Goal: Information Seeking & Learning: Find specific fact

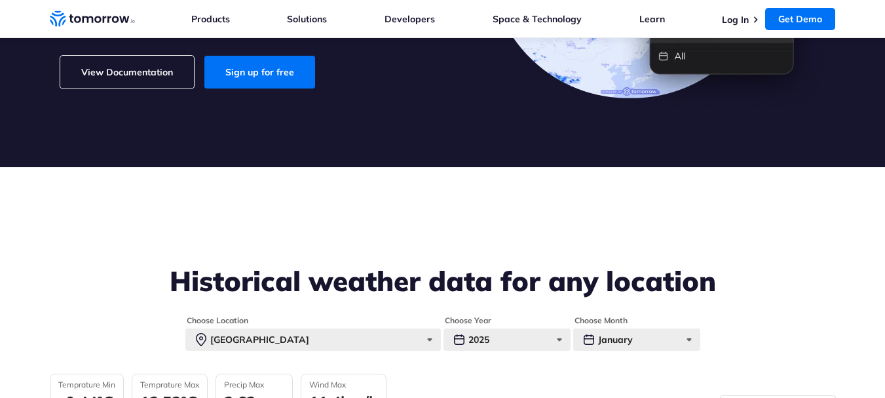
scroll to position [510, 0]
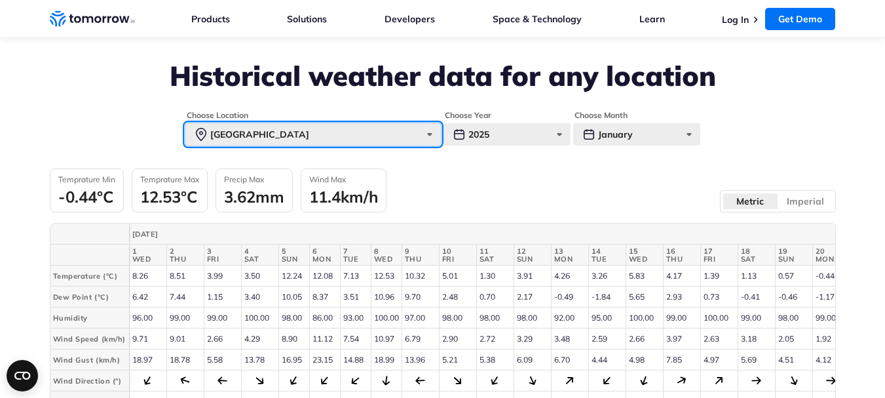
click at [431, 134] on div "[GEOGRAPHIC_DATA]" at bounding box center [313, 134] width 256 height 22
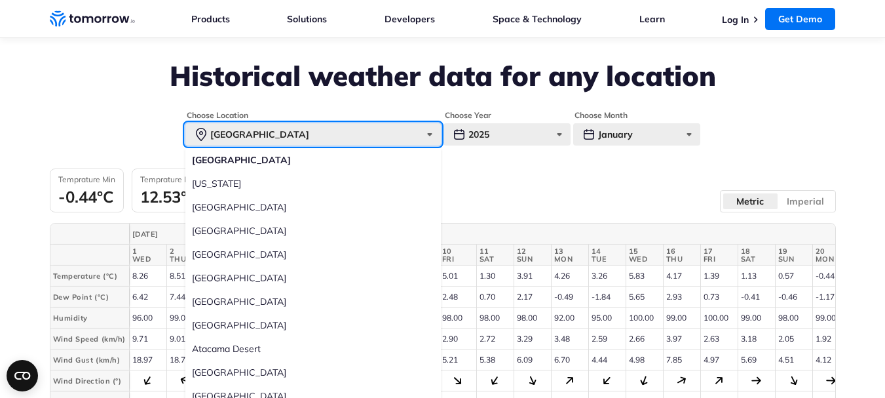
click at [432, 135] on div "[GEOGRAPHIC_DATA]" at bounding box center [313, 134] width 256 height 22
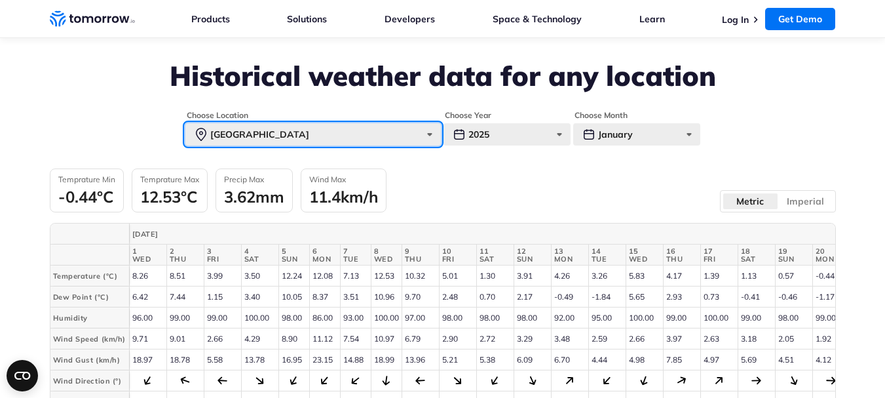
click at [432, 135] on div "[GEOGRAPHIC_DATA]" at bounding box center [313, 134] width 256 height 22
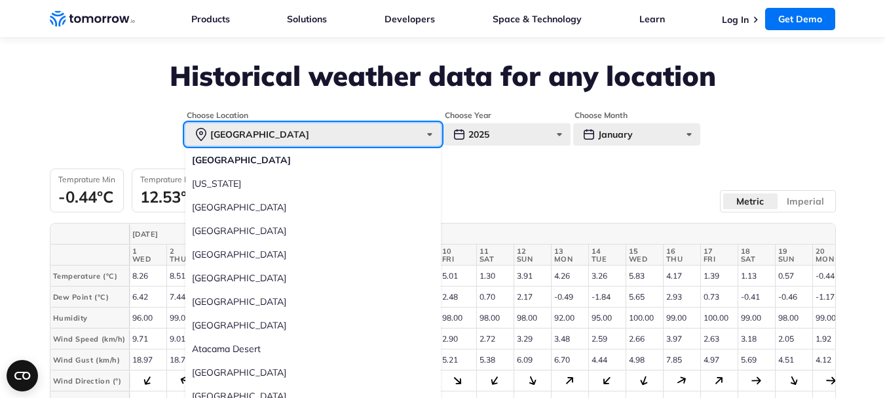
click at [432, 135] on div "[GEOGRAPHIC_DATA]" at bounding box center [313, 134] width 256 height 22
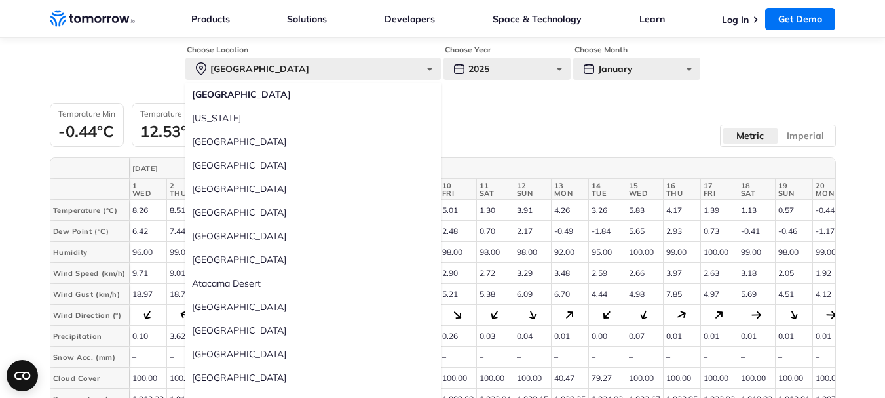
click at [206, 377] on label "[GEOGRAPHIC_DATA]" at bounding box center [313, 378] width 256 height 24
click at [0, 0] on input "[GEOGRAPHIC_DATA]" at bounding box center [0, 0] width 0 height 0
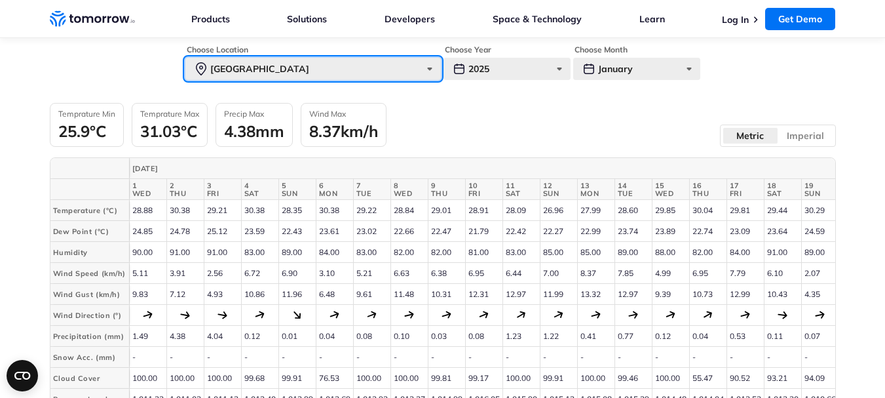
click at [433, 71] on div "[GEOGRAPHIC_DATA]" at bounding box center [313, 69] width 256 height 22
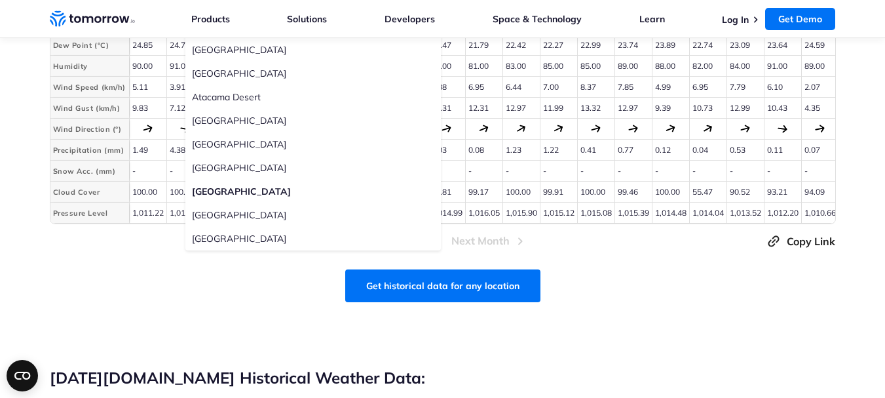
scroll to position [755, 0]
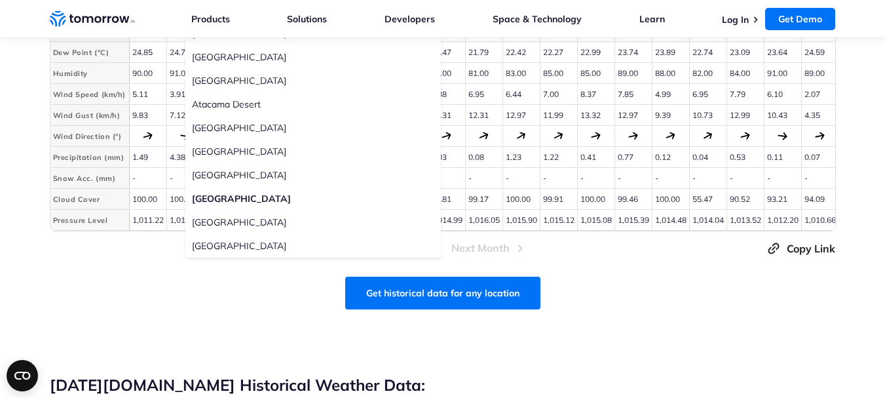
click at [208, 221] on label "[GEOGRAPHIC_DATA]" at bounding box center [313, 222] width 256 height 24
click at [0, 0] on input "[GEOGRAPHIC_DATA]" at bounding box center [0, 0] width 0 height 0
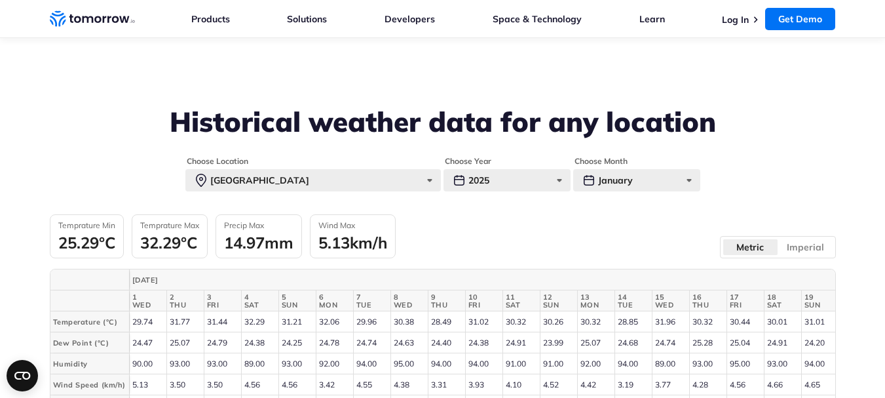
scroll to position [457, 0]
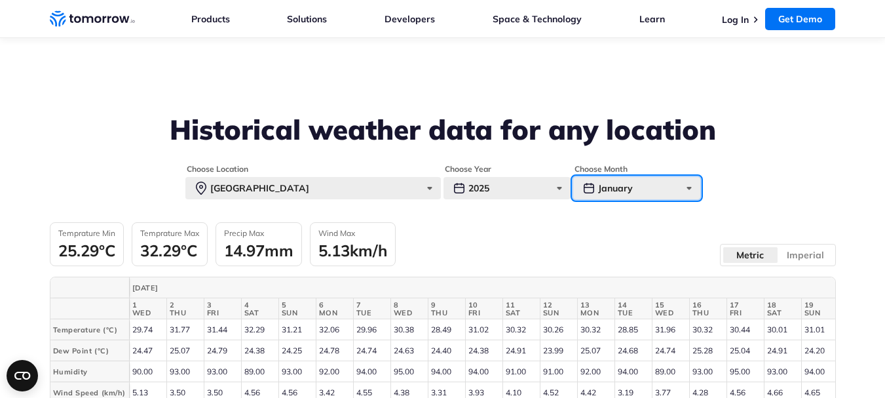
click at [689, 186] on div "January" at bounding box center [636, 188] width 127 height 22
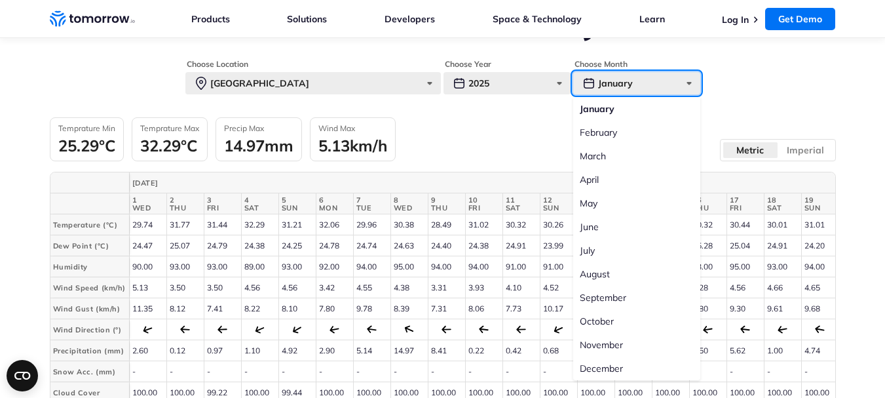
scroll to position [584, 0]
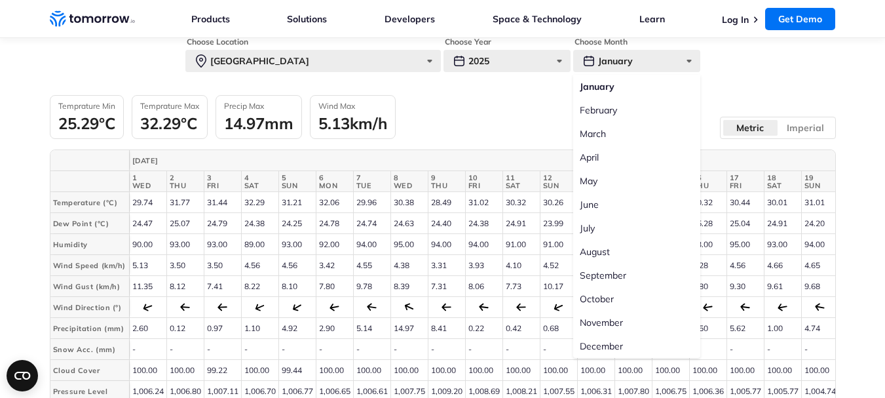
click at [610, 275] on label "September" at bounding box center [636, 275] width 127 height 24
click at [0, 0] on input "September" at bounding box center [0, 0] width 0 height 0
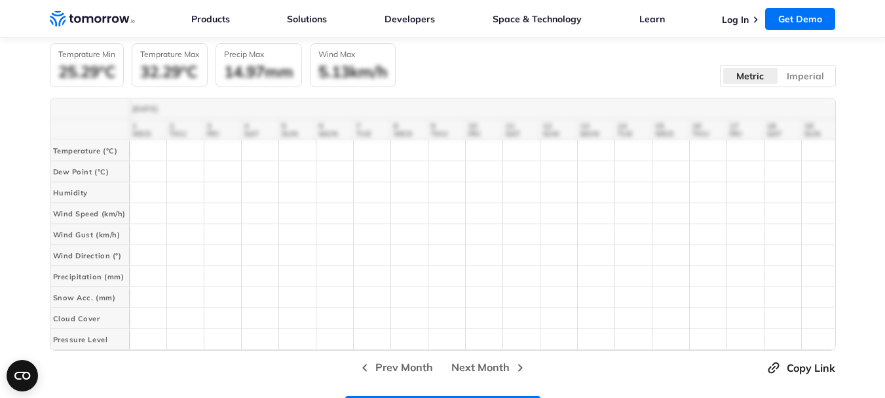
scroll to position [617, 0]
